Goal: Information Seeking & Learning: Learn about a topic

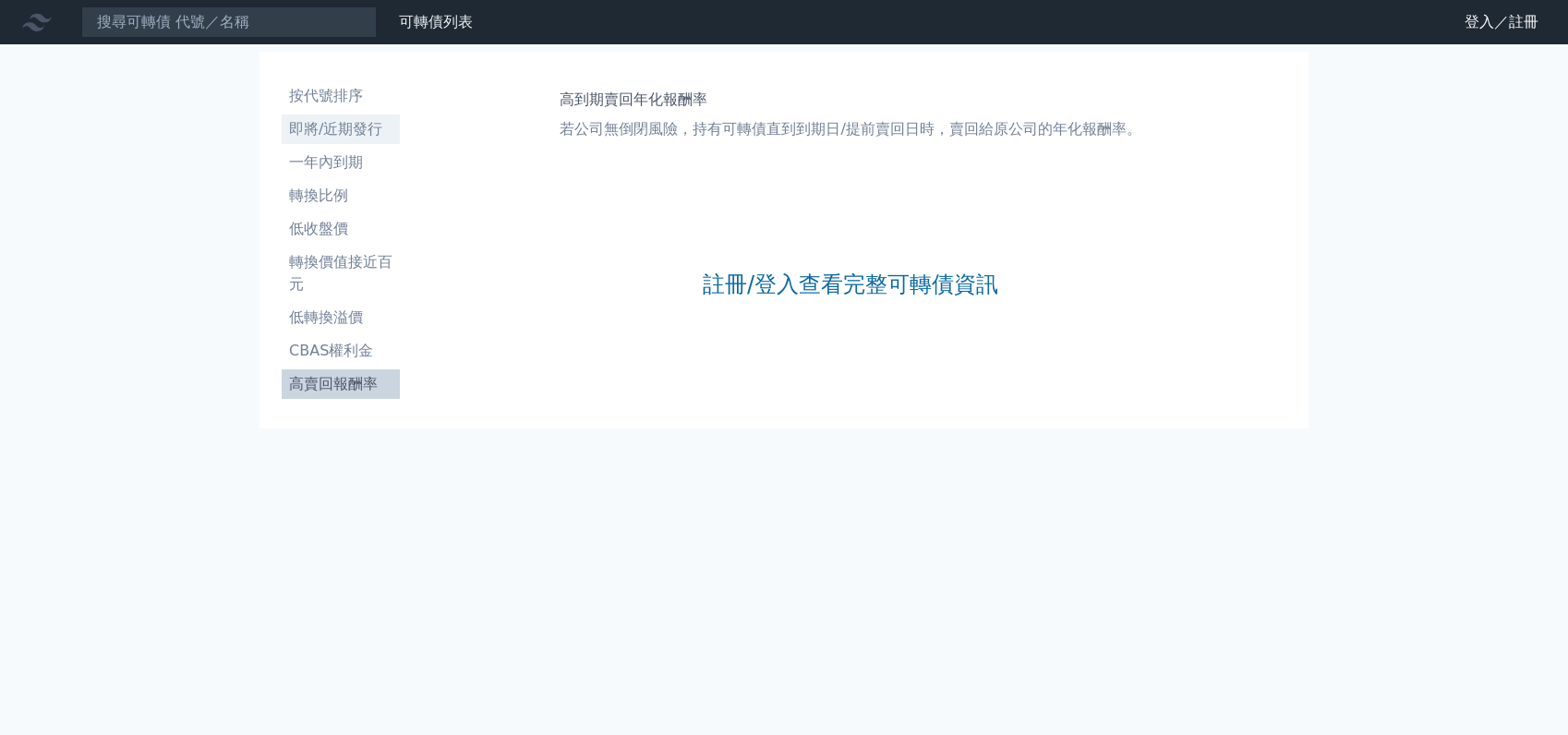
click at [334, 125] on li "即將/近期發行" at bounding box center [341, 129] width 118 height 22
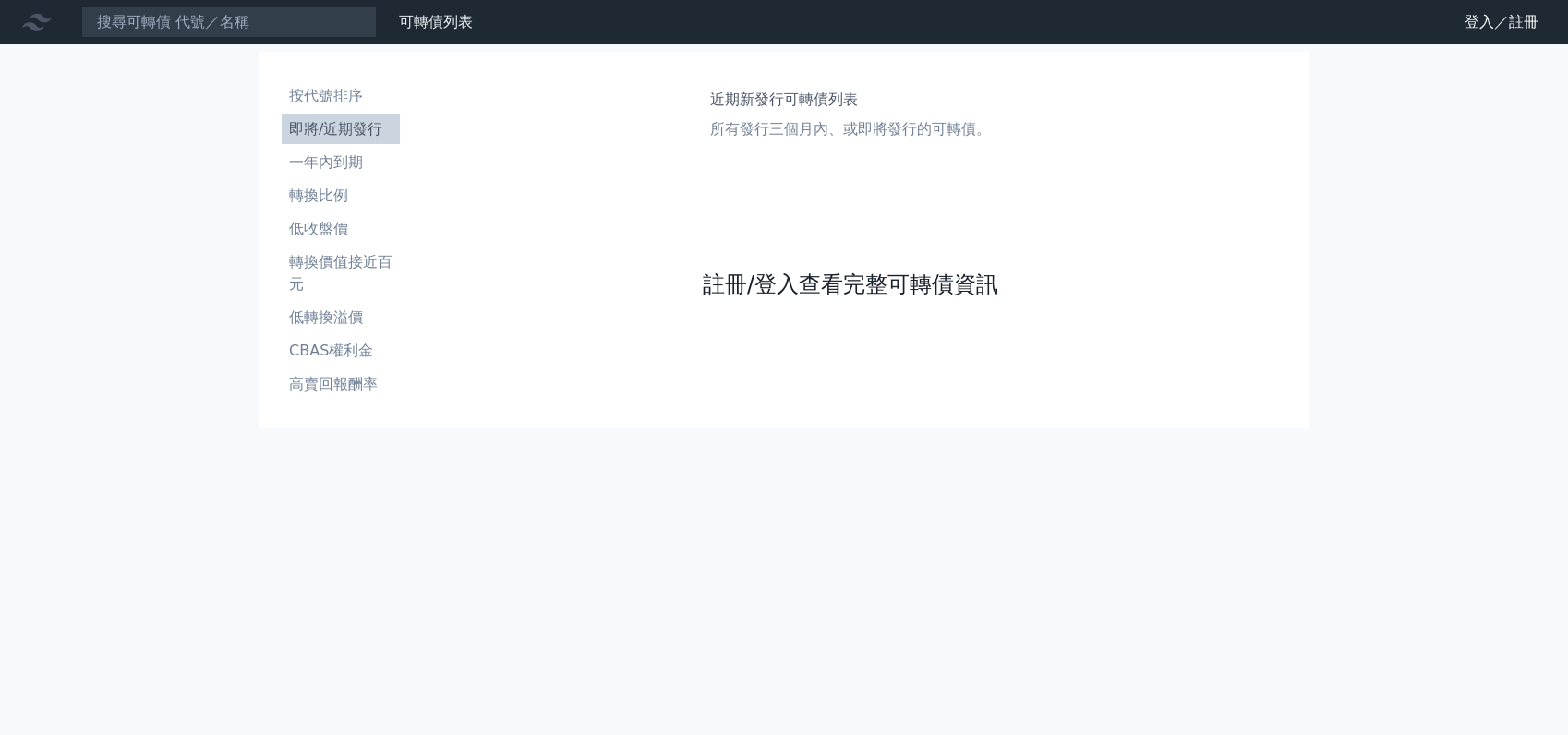
click at [840, 295] on link "註冊/登入查看完整可轉債資訊" at bounding box center [851, 285] width 296 height 30
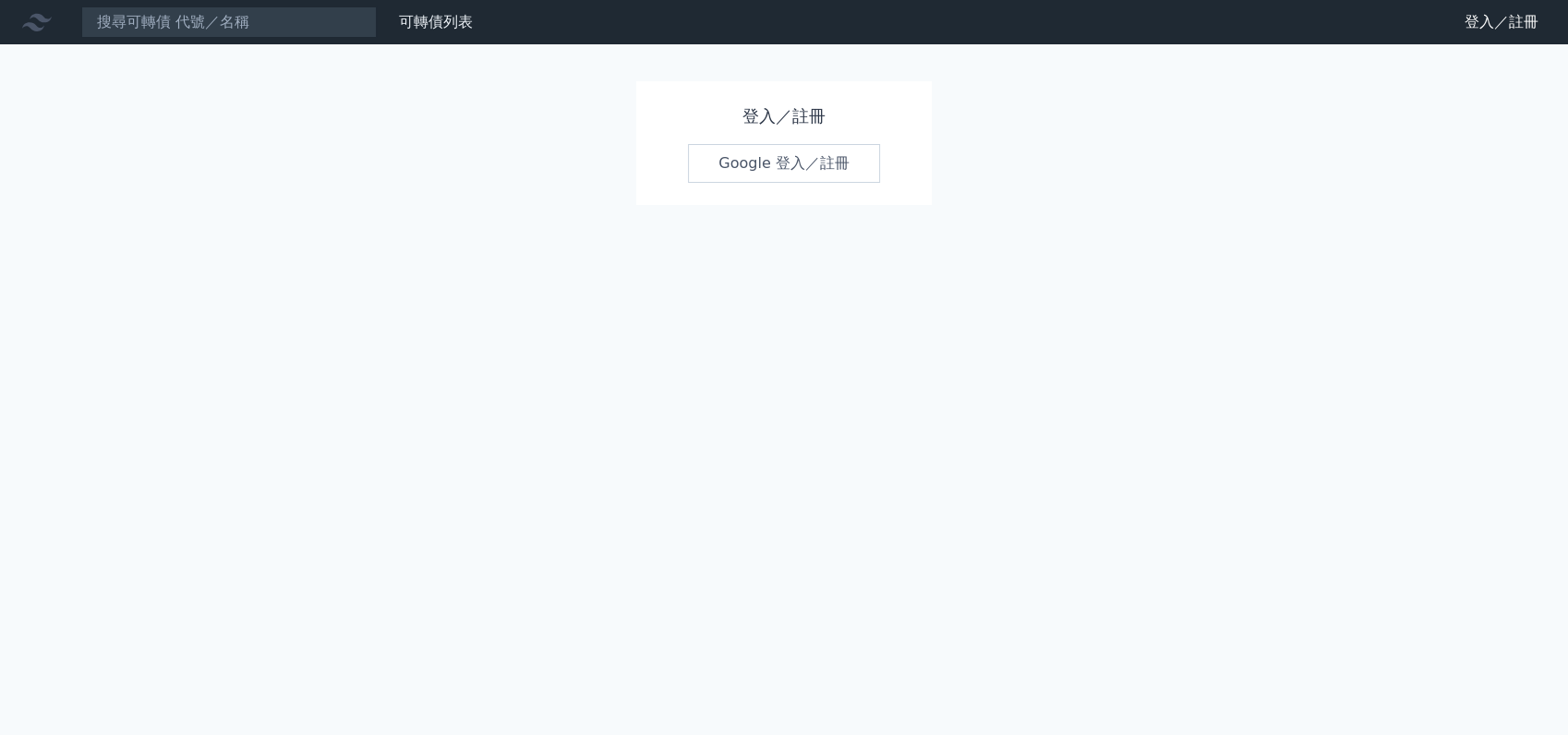
click at [828, 170] on link "Google 登入／註冊" at bounding box center [784, 163] width 192 height 39
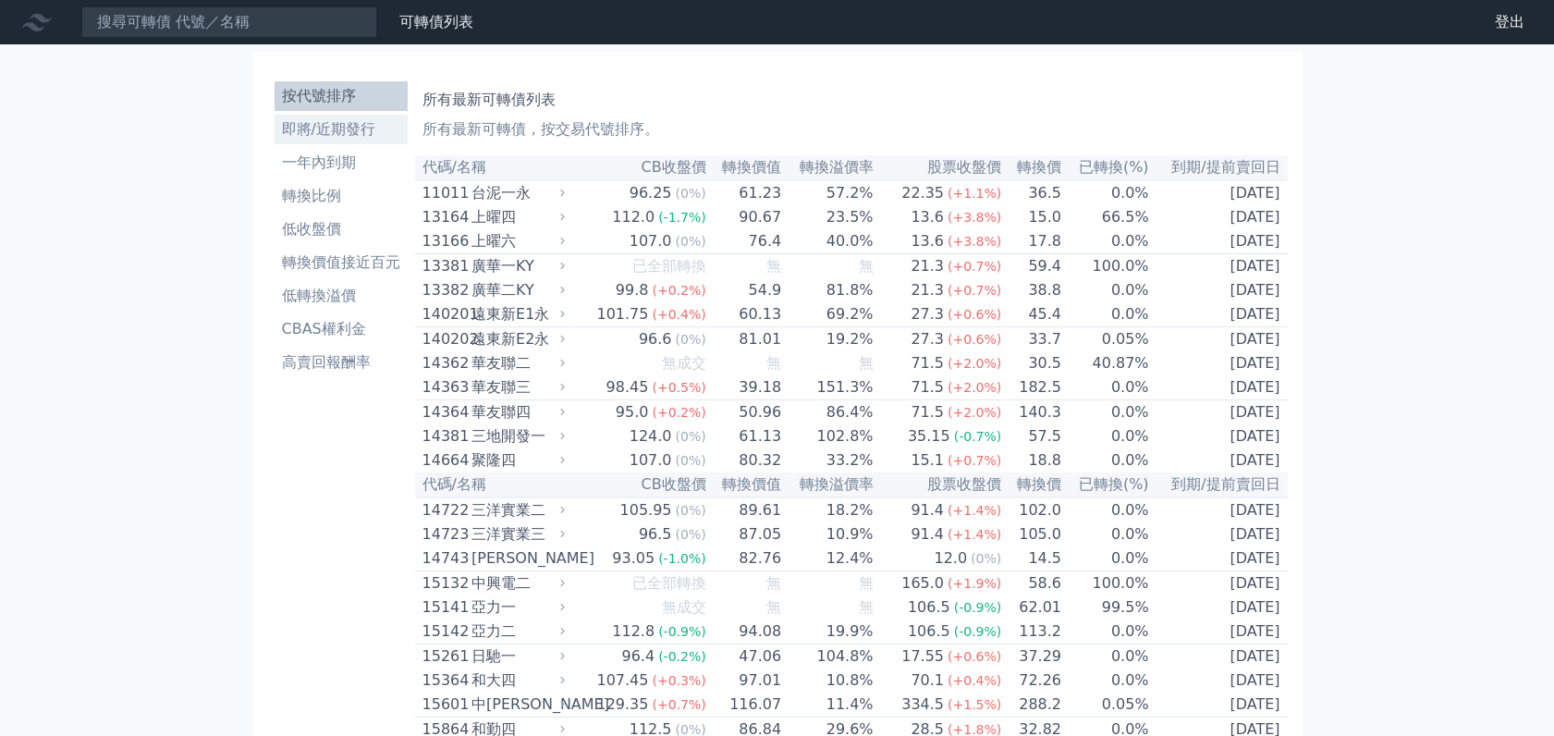
click at [332, 125] on li "即將/近期發行" at bounding box center [341, 129] width 133 height 22
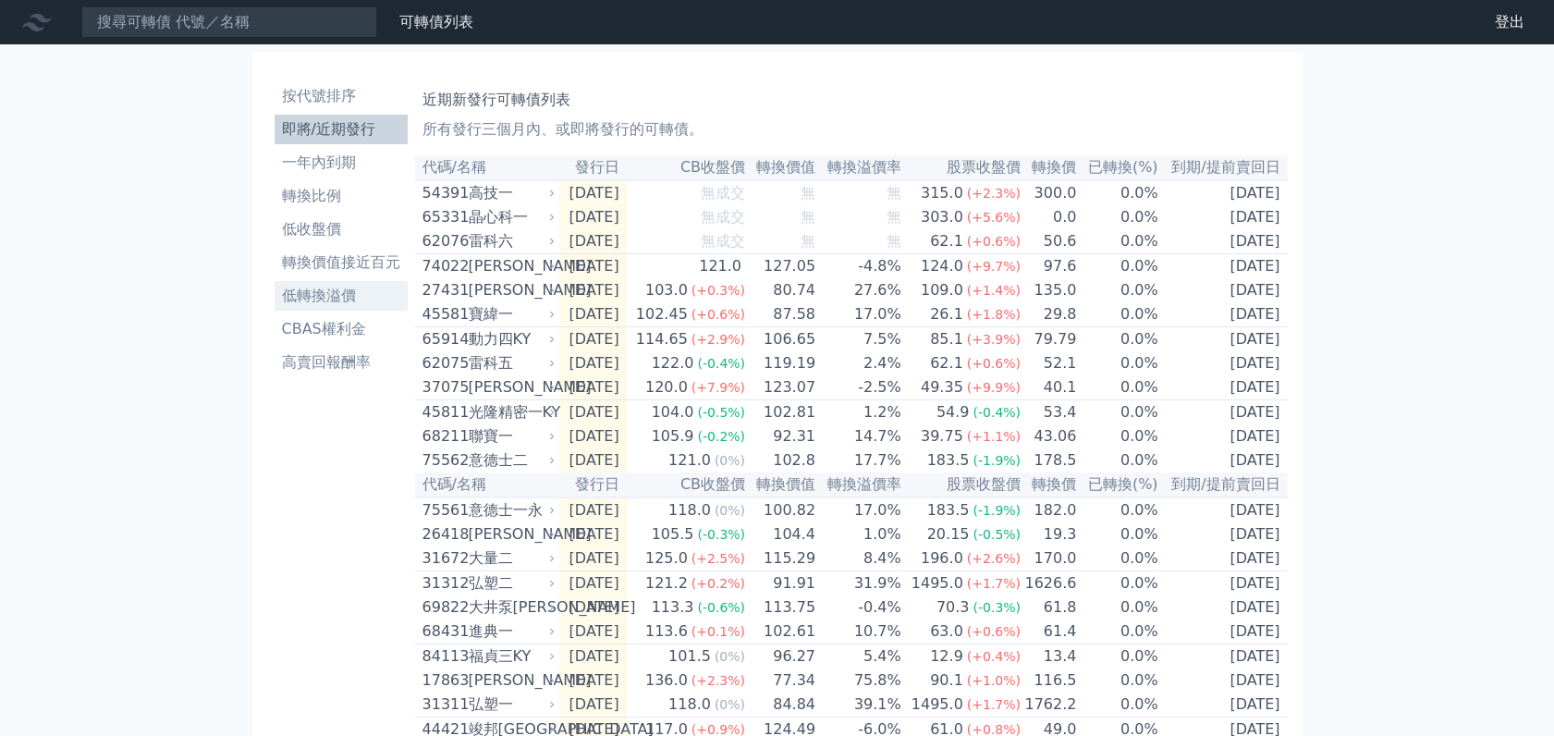
click at [303, 301] on li "低轉換溢價" at bounding box center [341, 296] width 133 height 22
